Goal: Information Seeking & Learning: Check status

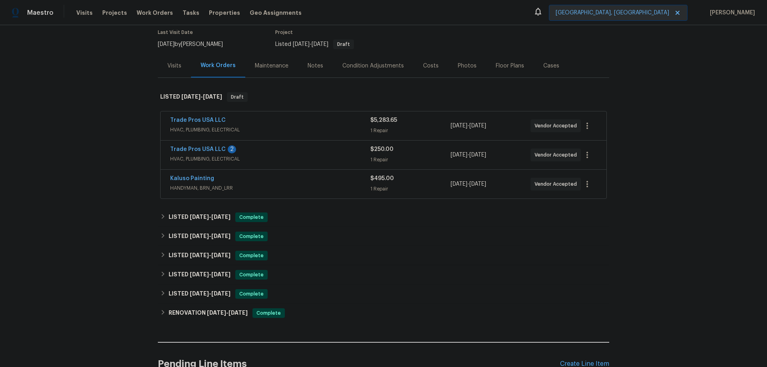
scroll to position [80, 0]
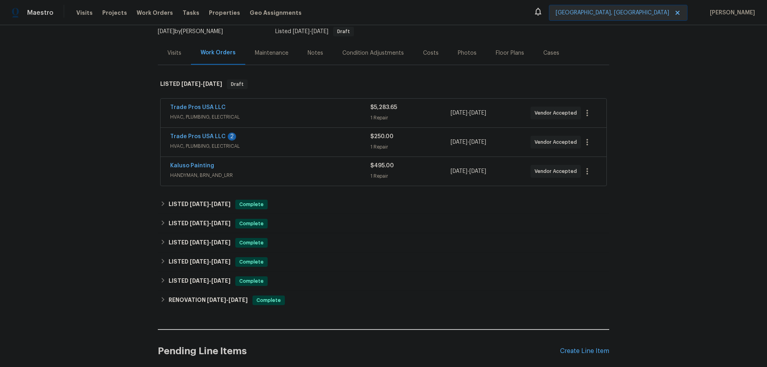
click at [288, 106] on div "Trade Pros USA LLC" at bounding box center [270, 108] width 200 height 10
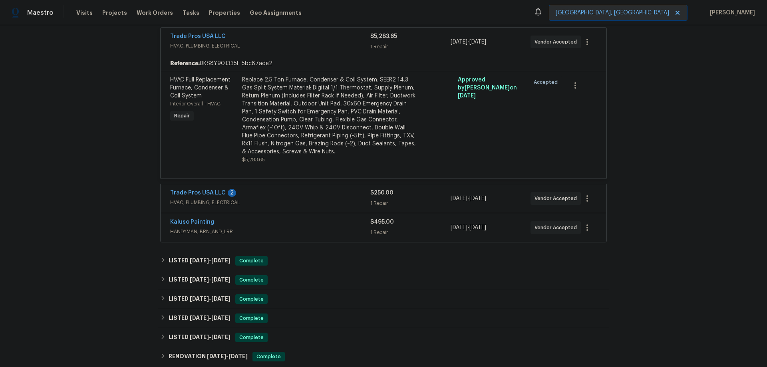
scroll to position [160, 0]
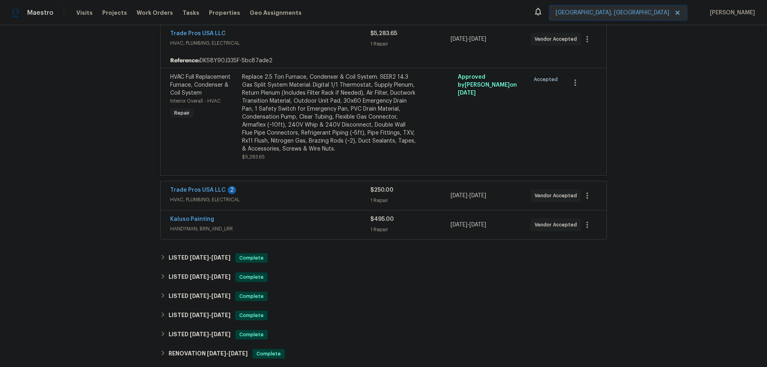
click at [297, 190] on div "Trade Pros USA LLC 2" at bounding box center [270, 191] width 200 height 10
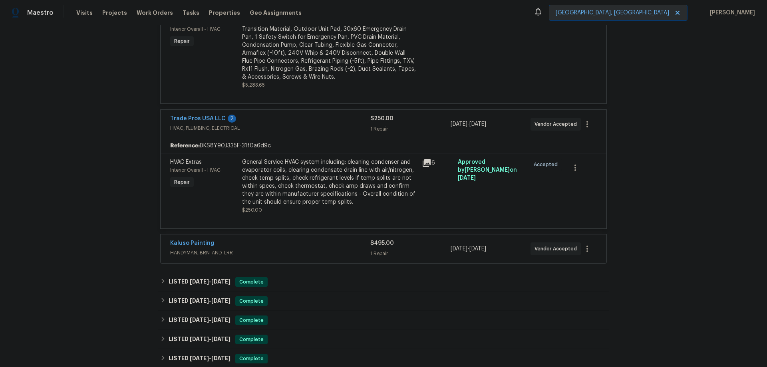
scroll to position [240, 0]
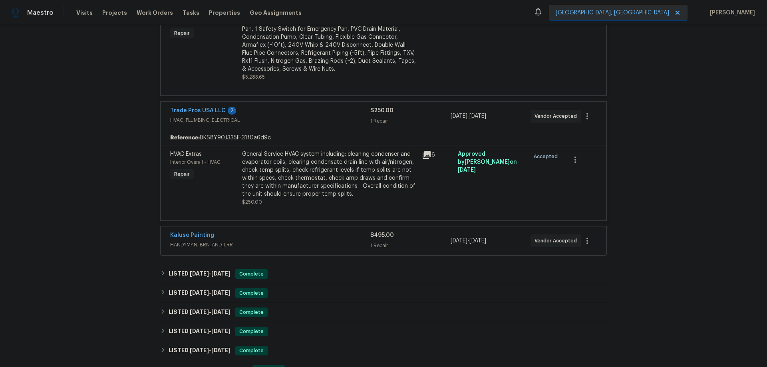
click at [303, 235] on div "Kaluso Painting" at bounding box center [270, 236] width 200 height 10
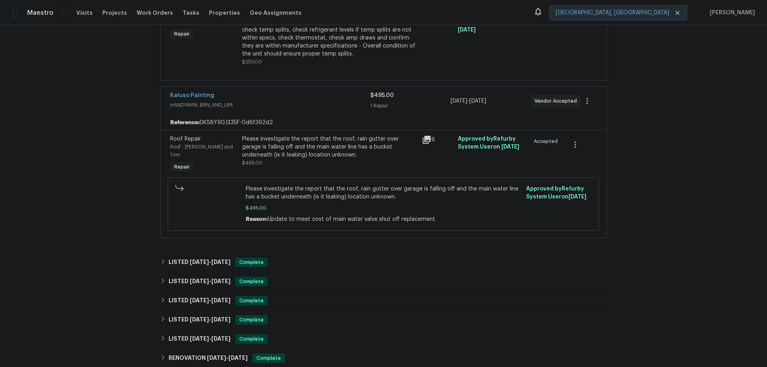
scroll to position [399, 0]
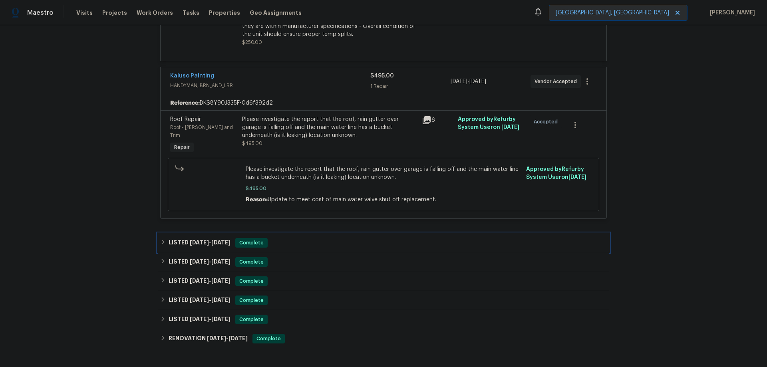
click at [214, 240] on span "[DATE]" at bounding box center [220, 243] width 19 height 6
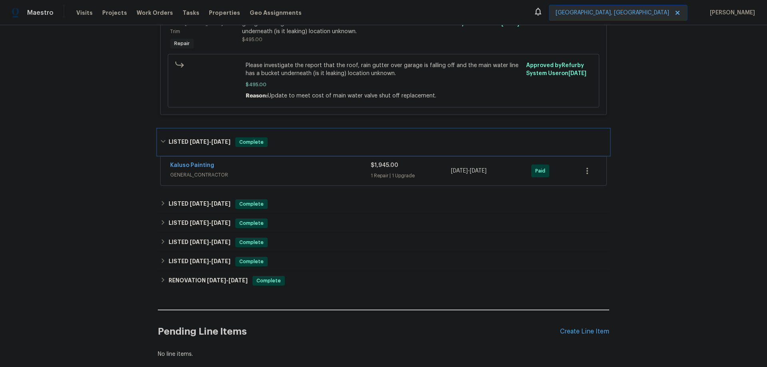
scroll to position [519, 0]
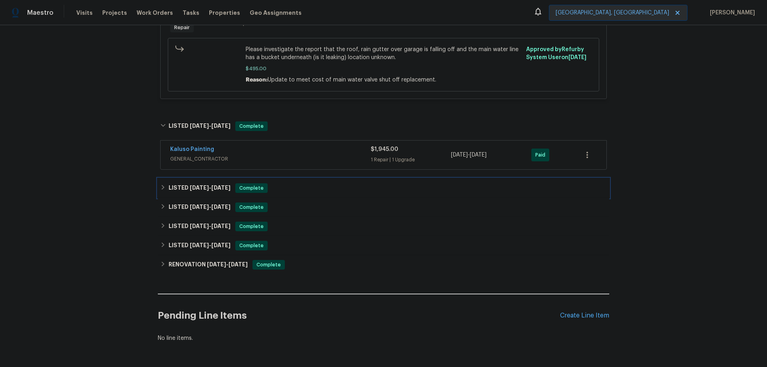
click at [197, 184] on h6 "LISTED [DATE] - [DATE]" at bounding box center [199, 188] width 62 height 10
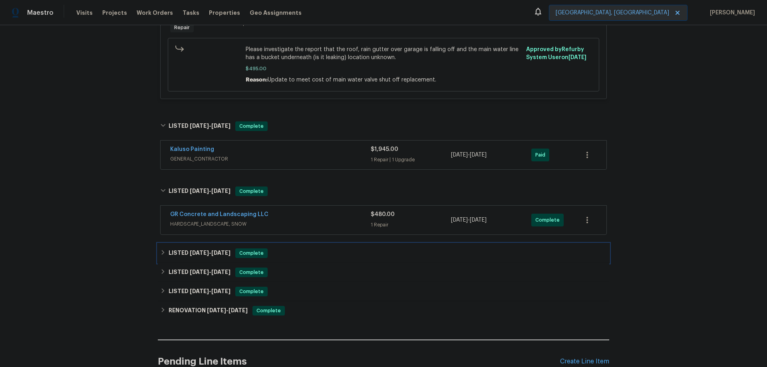
click at [211, 250] on span "[DATE] - [DATE]" at bounding box center [210, 253] width 41 height 6
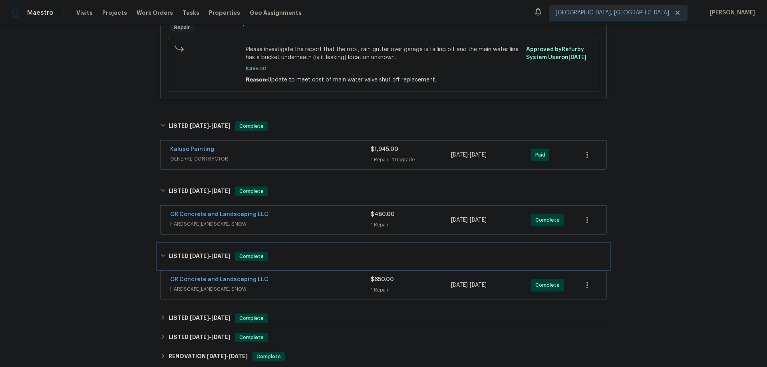
scroll to position [599, 0]
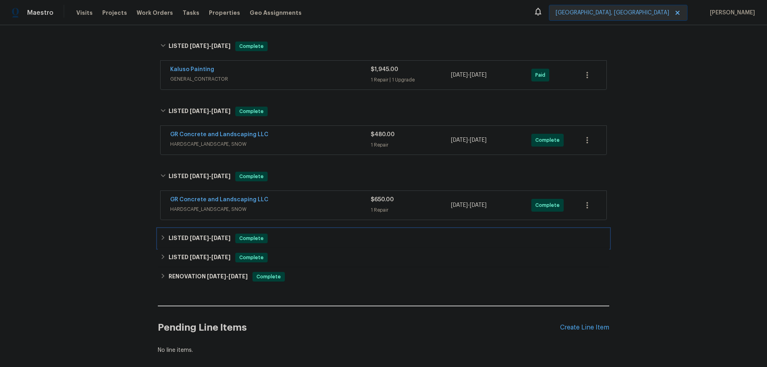
click at [214, 234] on h6 "LISTED [DATE] - [DATE]" at bounding box center [199, 239] width 62 height 10
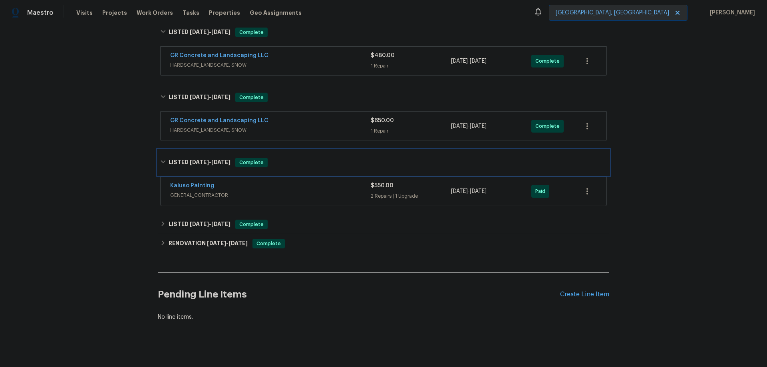
scroll to position [679, 0]
click at [204, 220] on span "[DATE]" at bounding box center [199, 223] width 19 height 6
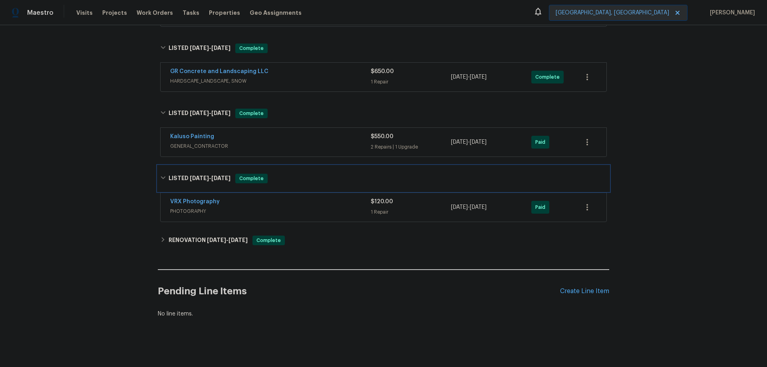
scroll to position [730, 0]
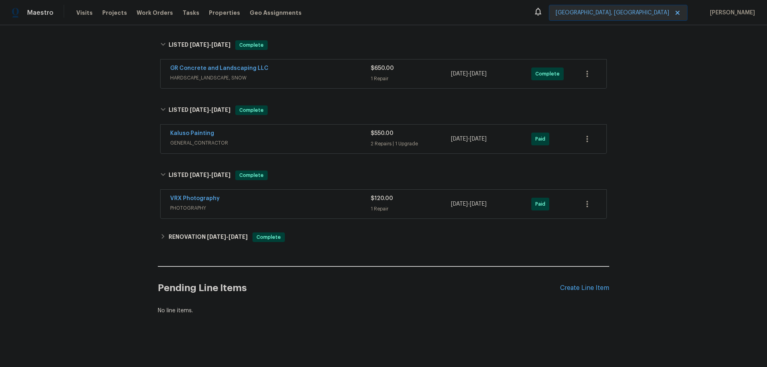
click at [313, 139] on span "GENERAL_CONTRACTOR" at bounding box center [270, 143] width 200 height 8
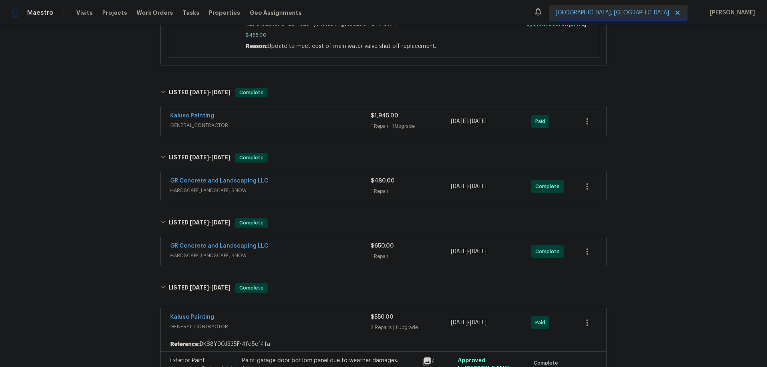
scroll to position [531, 0]
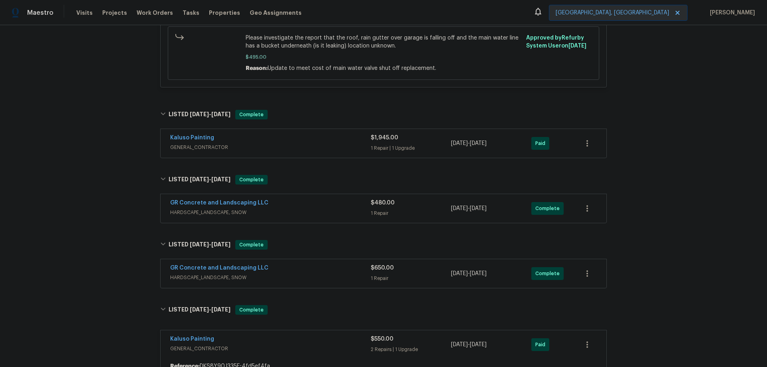
click at [305, 143] on span "GENERAL_CONTRACTOR" at bounding box center [270, 147] width 200 height 8
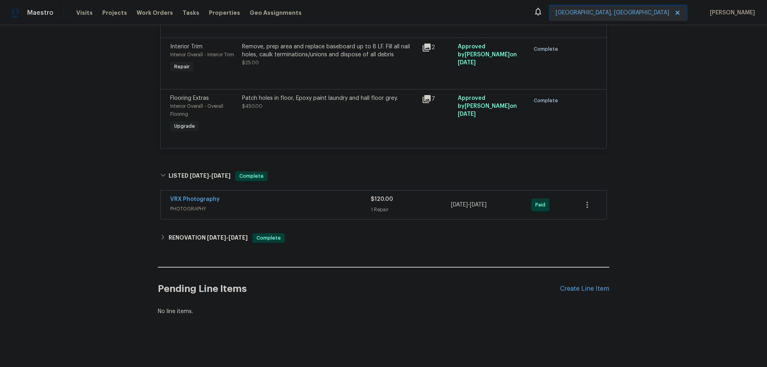
scroll to position [1088, 0]
click at [277, 234] on div "RENOVATION [DATE] - [DATE] Complete" at bounding box center [383, 237] width 451 height 19
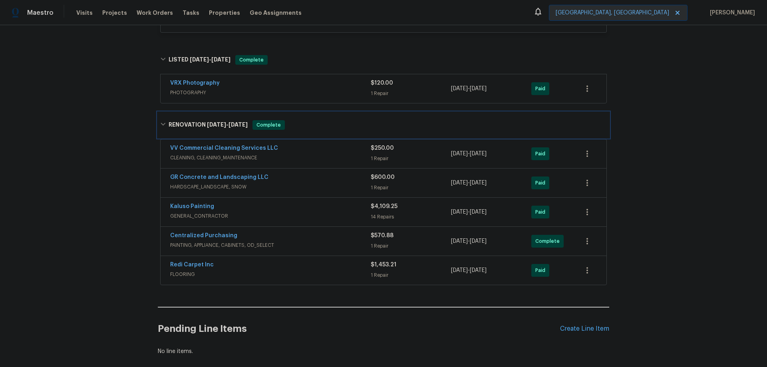
scroll to position [1208, 0]
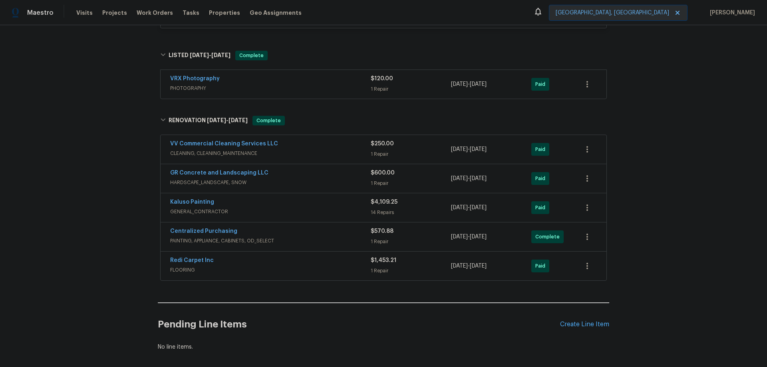
click at [269, 199] on div "Kaluso Painting" at bounding box center [270, 203] width 200 height 10
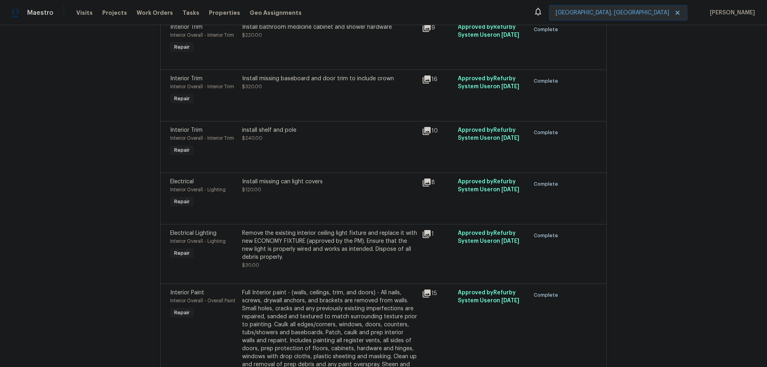
scroll to position [1784, 0]
